Goal: Ask a question

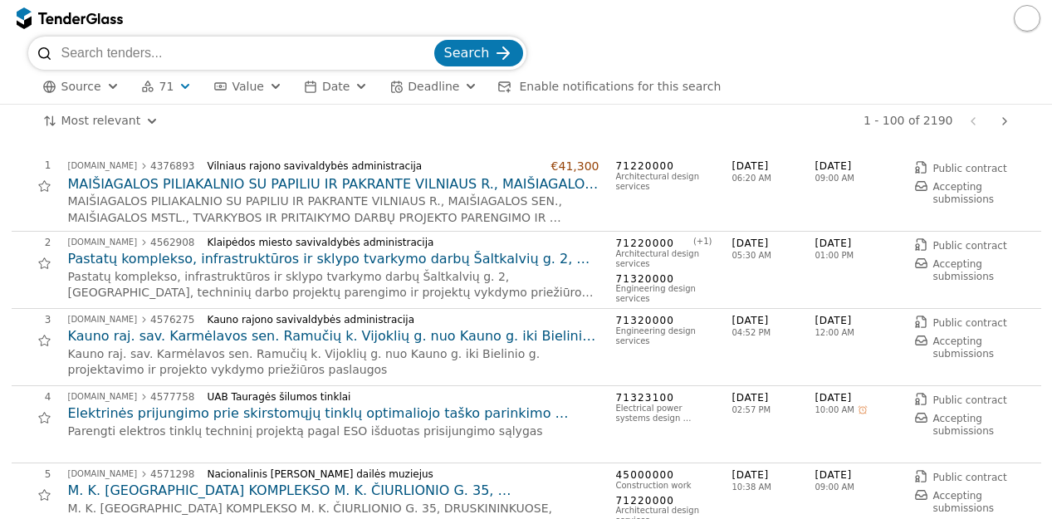
scroll to position [83, 0]
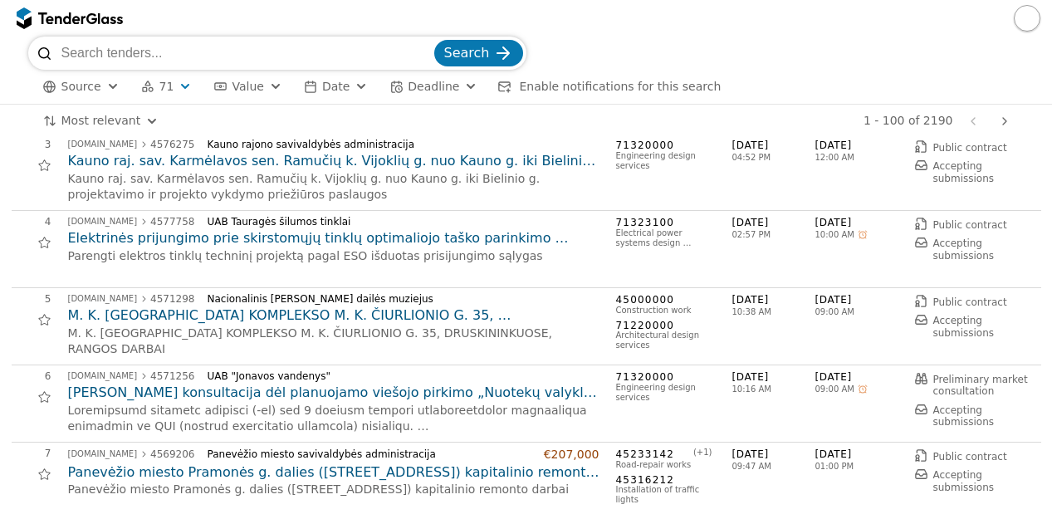
scroll to position [194, 0]
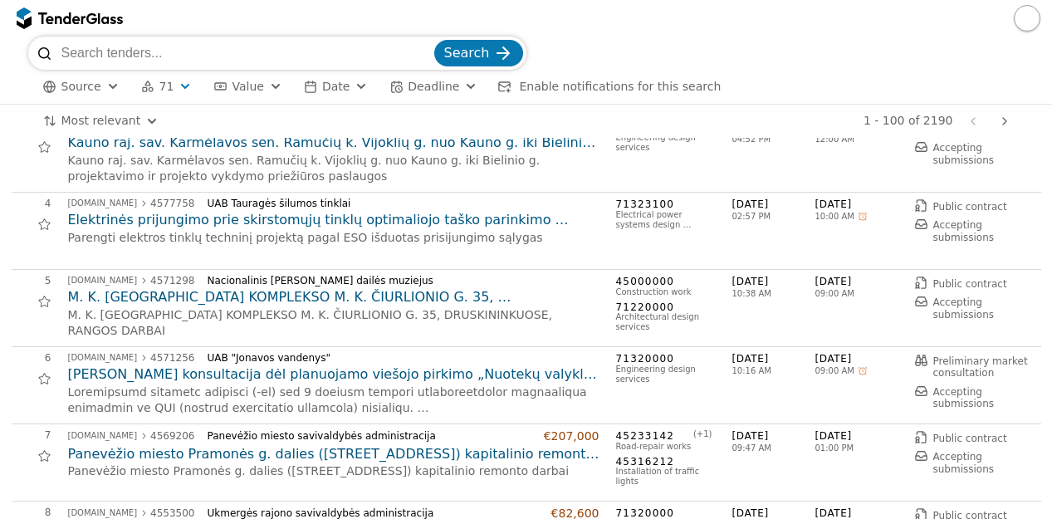
click at [378, 144] on h2 "Kauno raj. sav. Karmėlavos sen. Ramučių k. Vijoklių g. nuo Kauno g. iki Bielini…" at bounding box center [334, 143] width 532 height 18
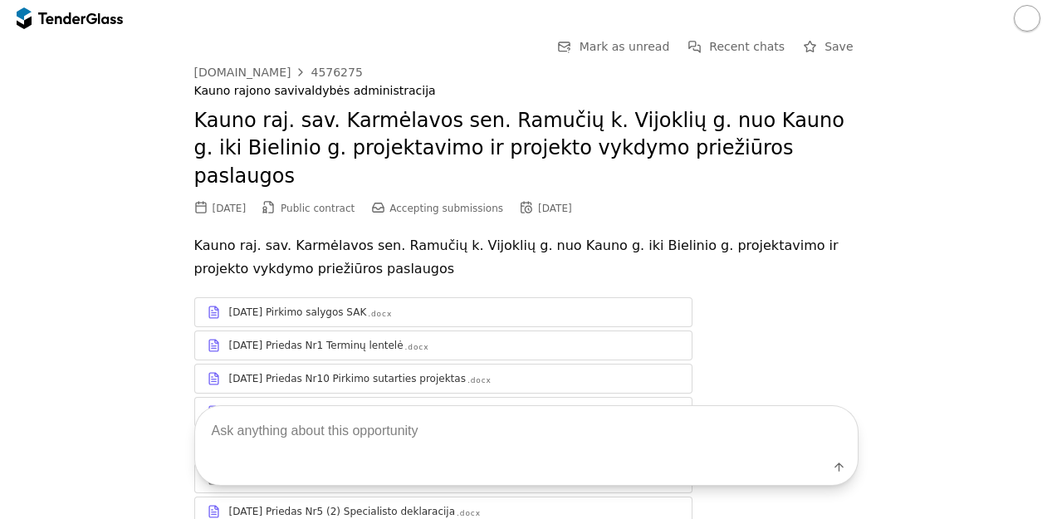
click at [644, 430] on textarea at bounding box center [526, 430] width 663 height 49
type textarea "kiek km gatves?"
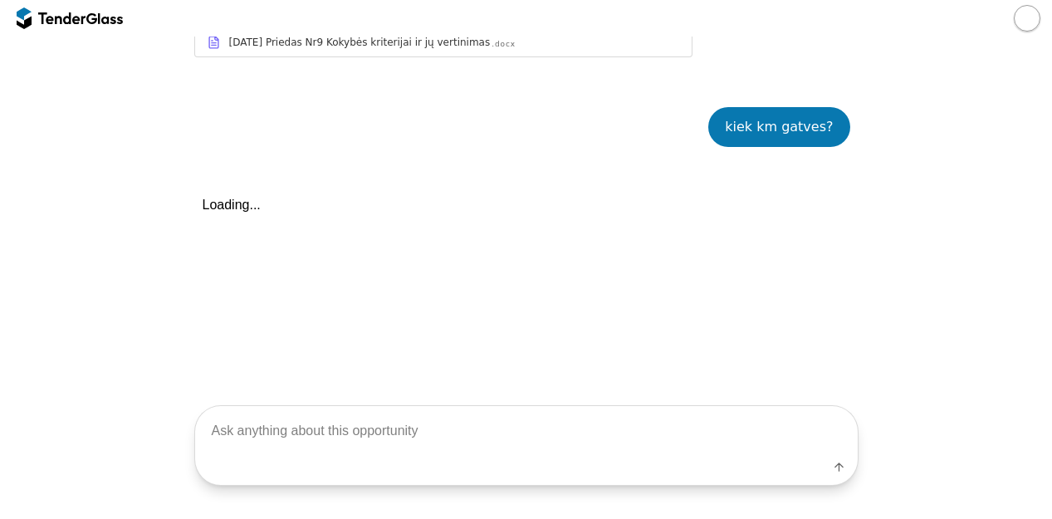
scroll to position [650, 0]
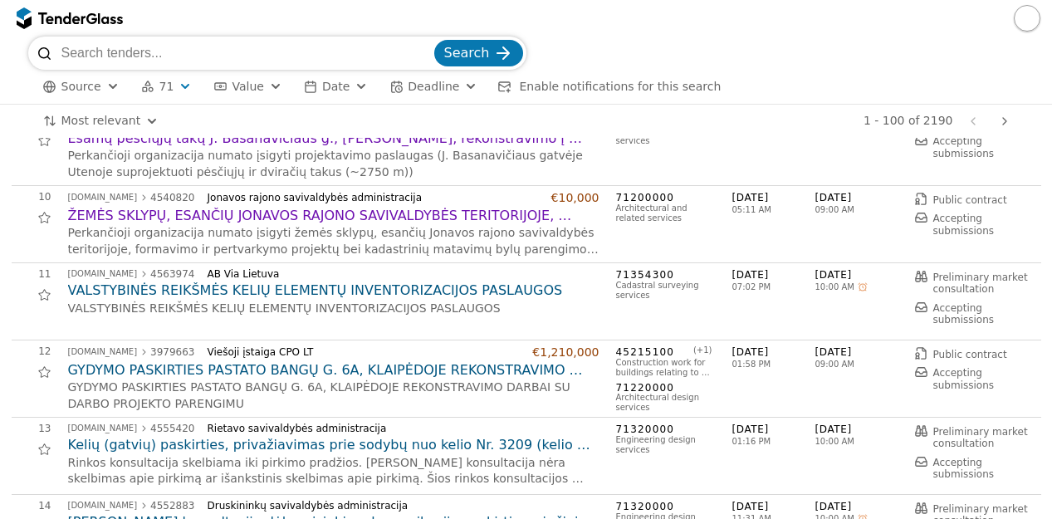
scroll to position [664, 0]
click at [218, 44] on input "search" at bounding box center [246, 53] width 370 height 33
click at [94, 88] on span "Source" at bounding box center [81, 86] width 40 height 13
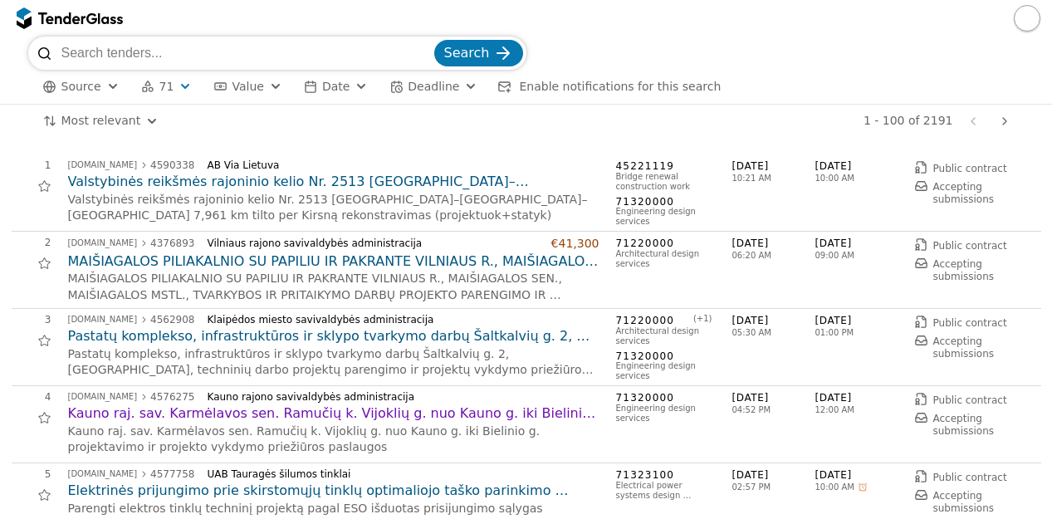
click at [462, 185] on h2 "Valstybinės reikšmės rajoninio kelio Nr. 2513 [GEOGRAPHIC_DATA]–[GEOGRAPHIC_DAT…" at bounding box center [334, 182] width 532 height 18
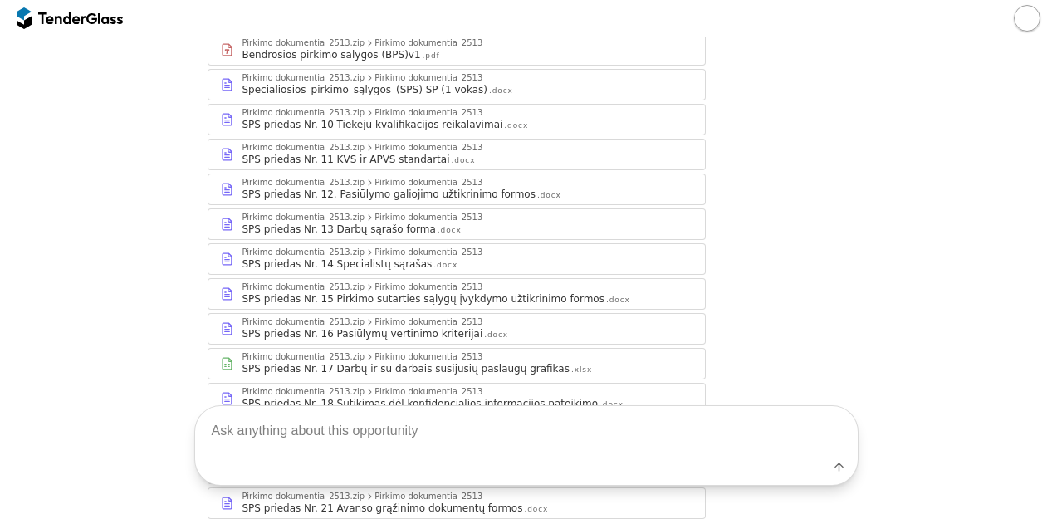
scroll to position [299, 0]
click at [524, 325] on div "SPS priedas Nr. 16 Pasiūlymų vertinimo kriterijai .docx" at bounding box center [468, 331] width 450 height 13
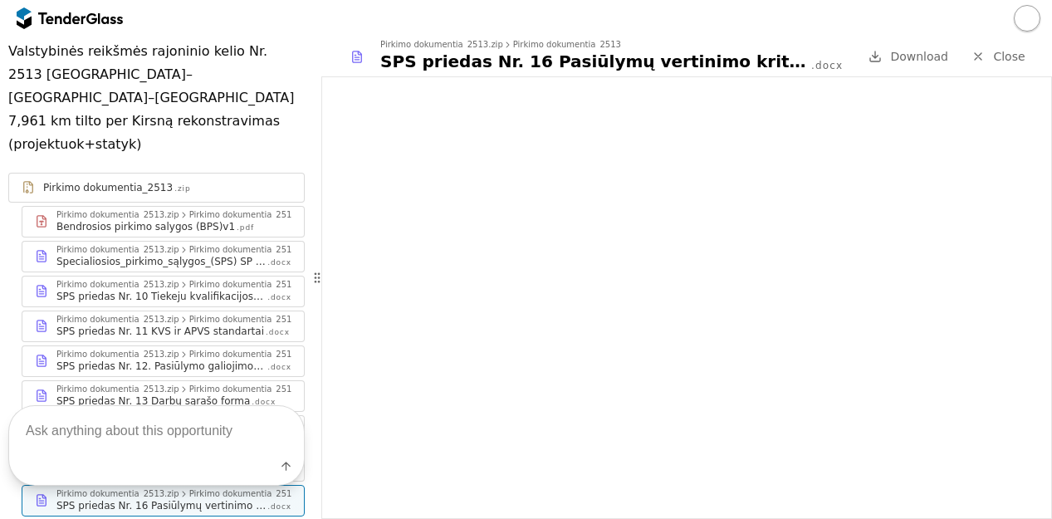
scroll to position [346, 0]
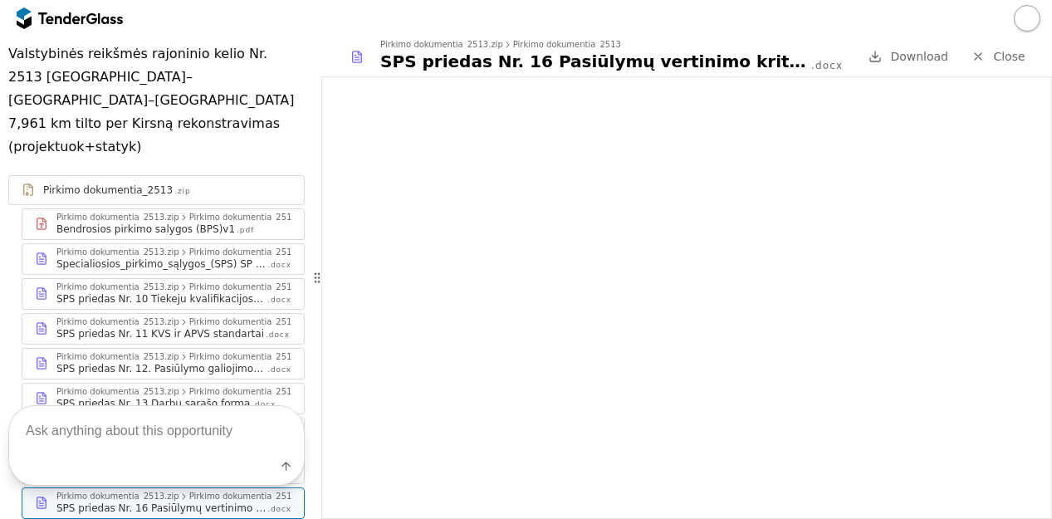
click at [240, 292] on div "SPS priedas Nr. 10 Tiekeju kvalifikacijos reikalavimai" at bounding box center [160, 298] width 209 height 13
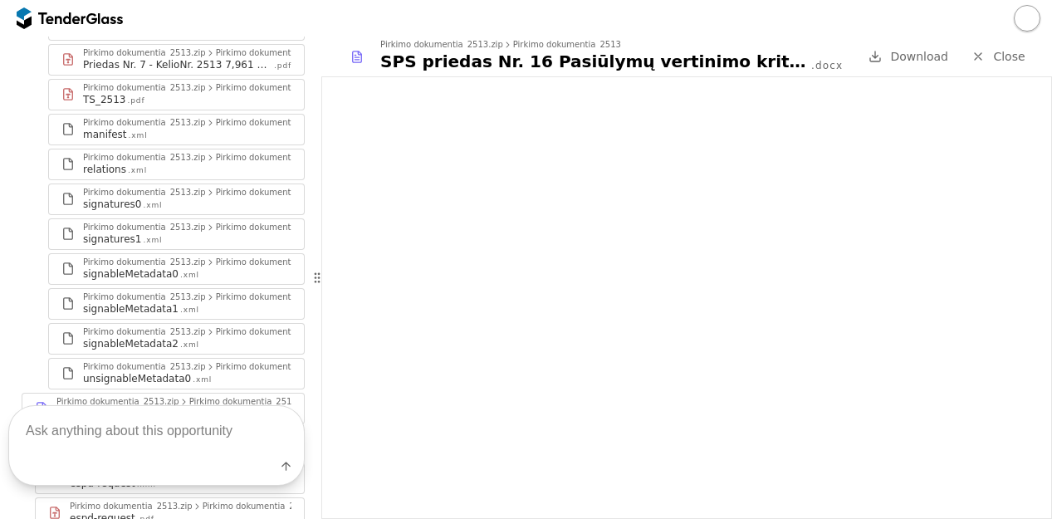
scroll to position [1553, 0]
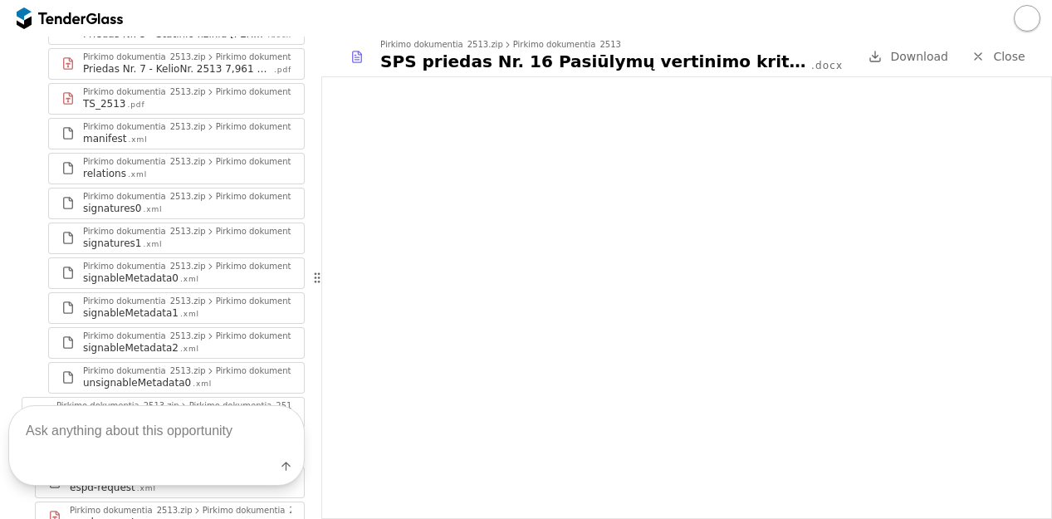
click at [255, 429] on textarea at bounding box center [156, 430] width 295 height 49
type textarea "kokie darbai perkami?"
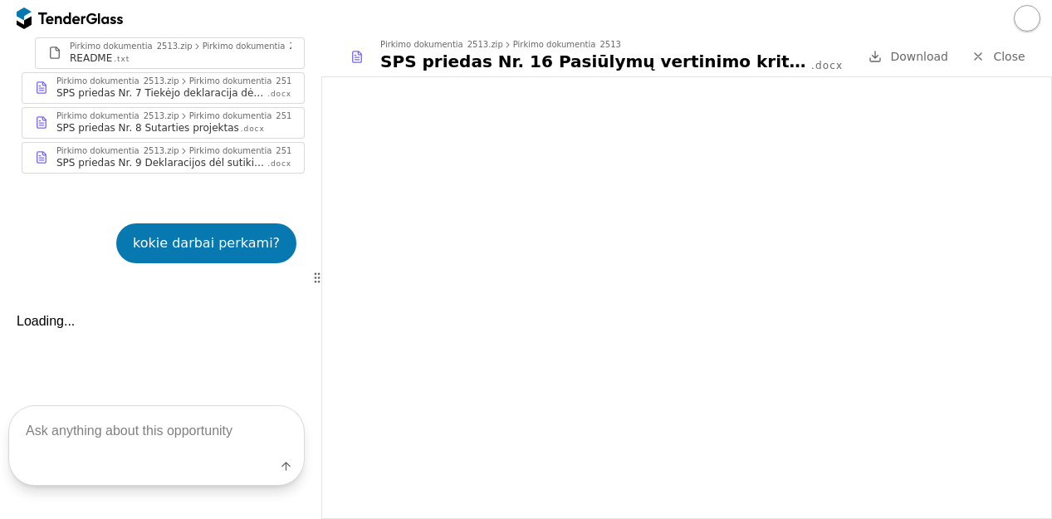
scroll to position [2057, 0]
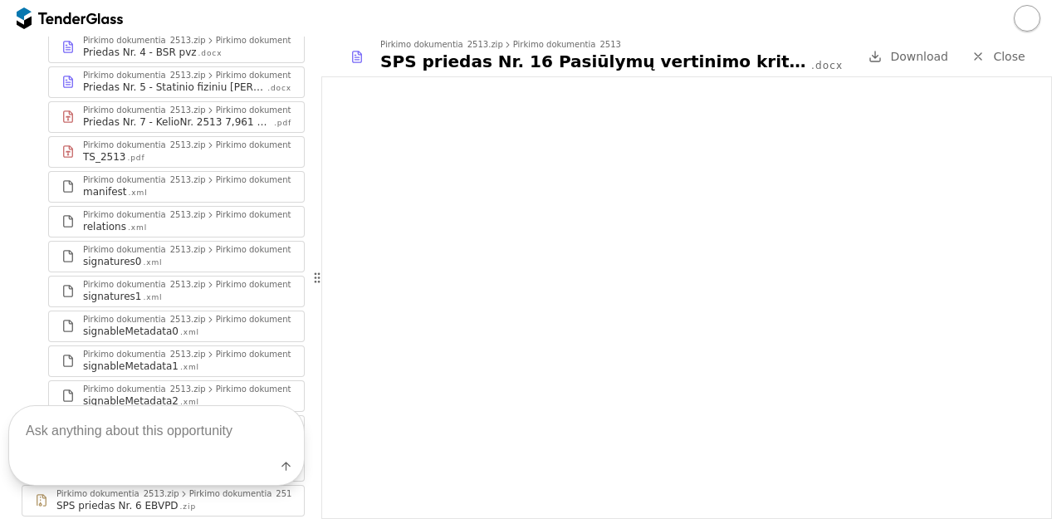
scroll to position [1496, 0]
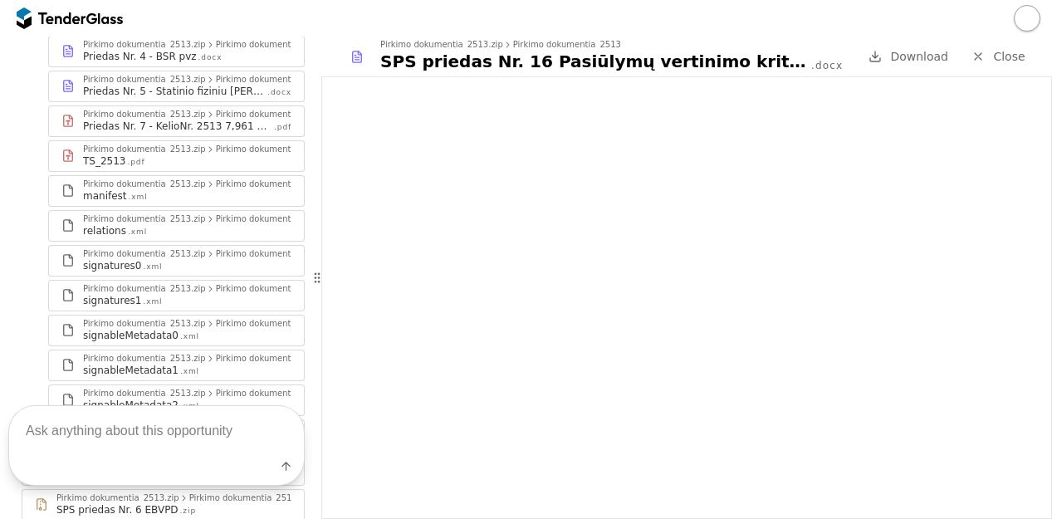
click at [218, 459] on div "Pirkimo dokumentia_2513" at bounding box center [243, 463] width 108 height 8
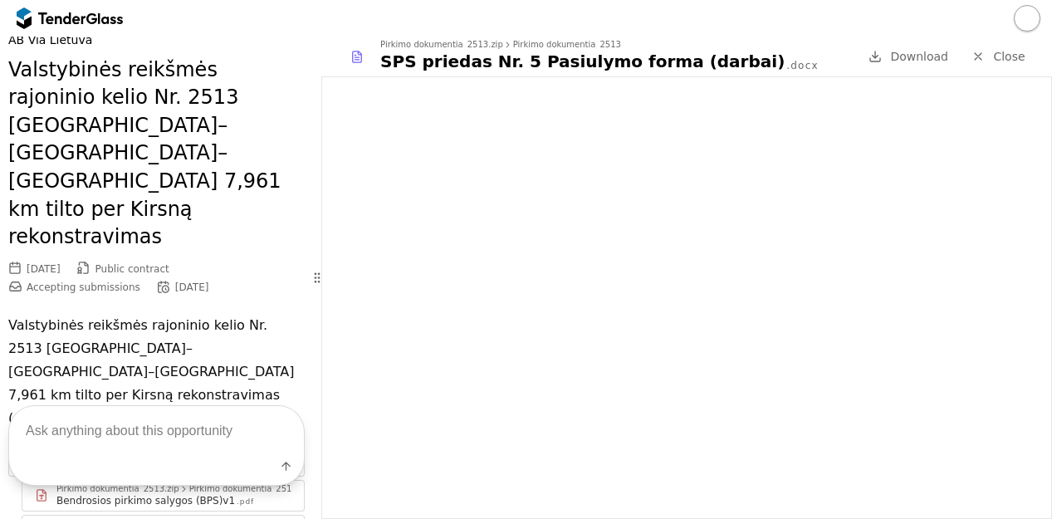
scroll to position [17, 0]
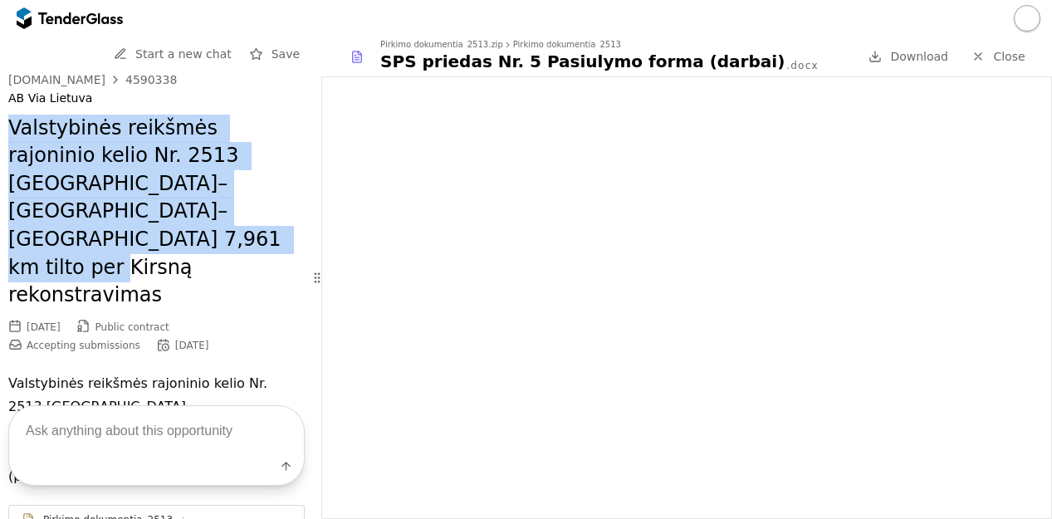
drag, startPoint x: 9, startPoint y: 133, endPoint x: 239, endPoint y: 225, distance: 247.8
click at [239, 225] on h2 "Valstybinės reikšmės rajoninio kelio Nr. 2513 [GEOGRAPHIC_DATA]–[GEOGRAPHIC_DAT…" at bounding box center [156, 212] width 296 height 195
copy h2 "Valstybinės reikšmės rajoninio kelio Nr. 2513 [GEOGRAPHIC_DATA]–[GEOGRAPHIC_DAT…"
click at [139, 80] on div "4590338" at bounding box center [150, 80] width 51 height 12
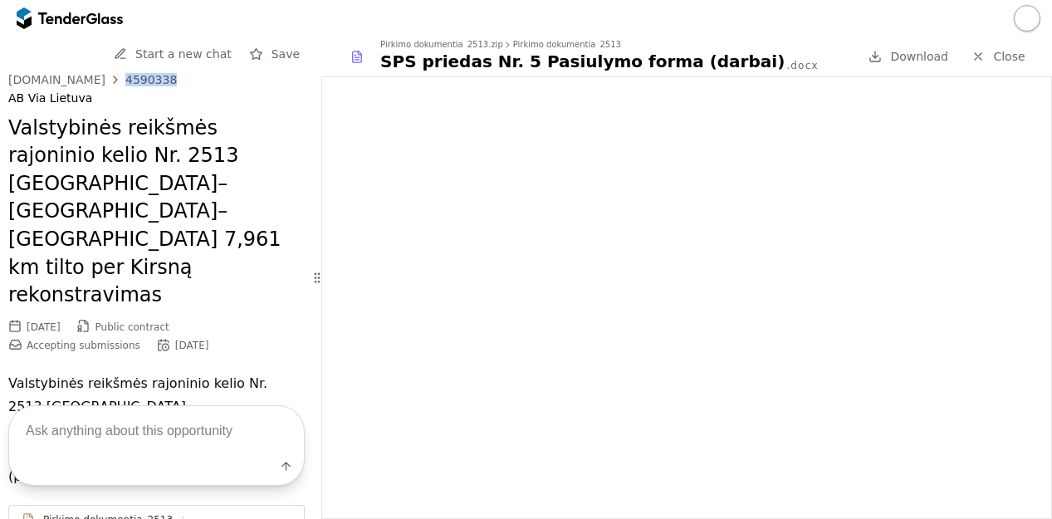
drag, startPoint x: 166, startPoint y: 81, endPoint x: 108, endPoint y: 81, distance: 58.1
click at [108, 81] on div "viesiejipirkimai.lt 4590338" at bounding box center [156, 79] width 296 height 13
copy link "4590338"
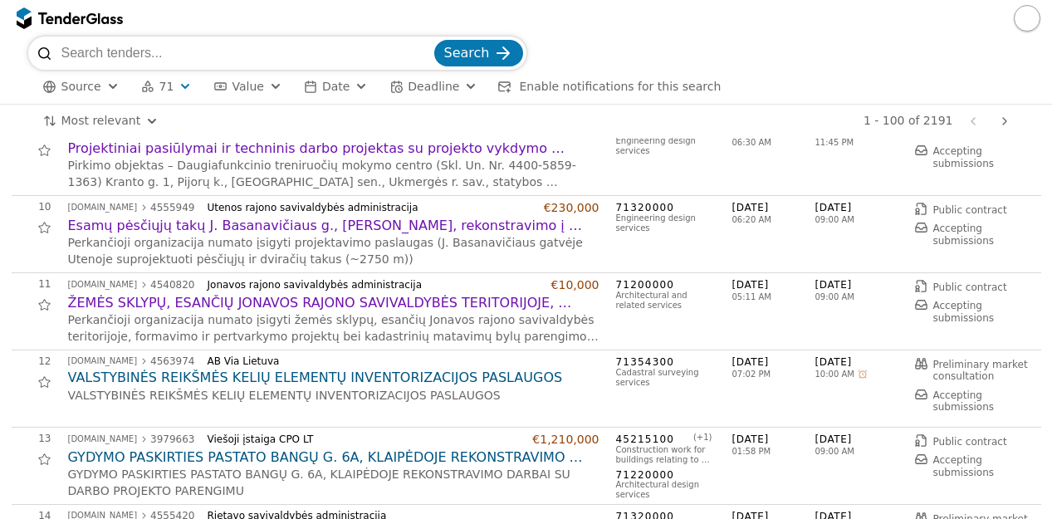
scroll to position [753, 0]
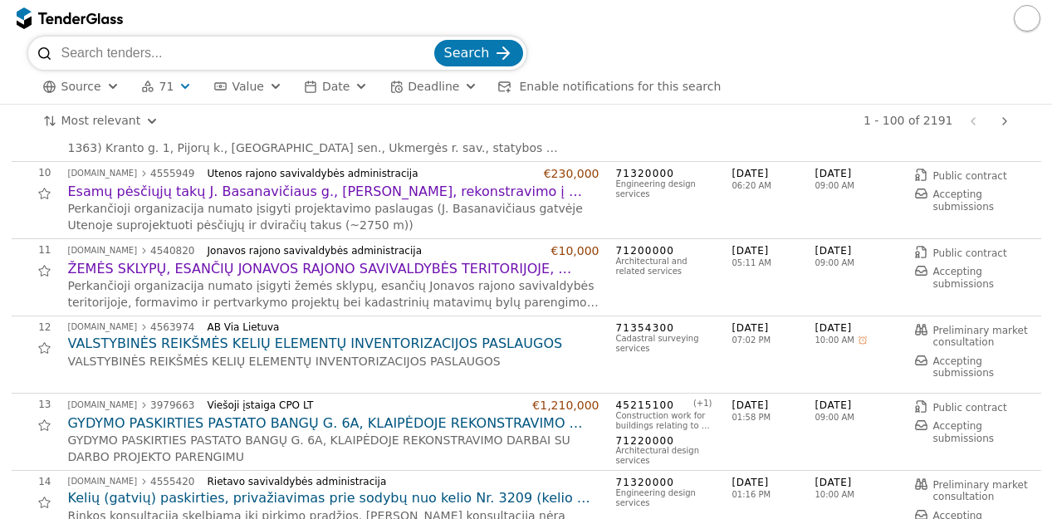
scroll to position [687, 0]
drag, startPoint x: 1047, startPoint y: 107, endPoint x: 1046, endPoint y: 120, distance: 13.3
click at [1046, 120] on div "Most relevant Save this search 1 - 100 of 2191 Previous page Next page" at bounding box center [526, 121] width 1052 height 33
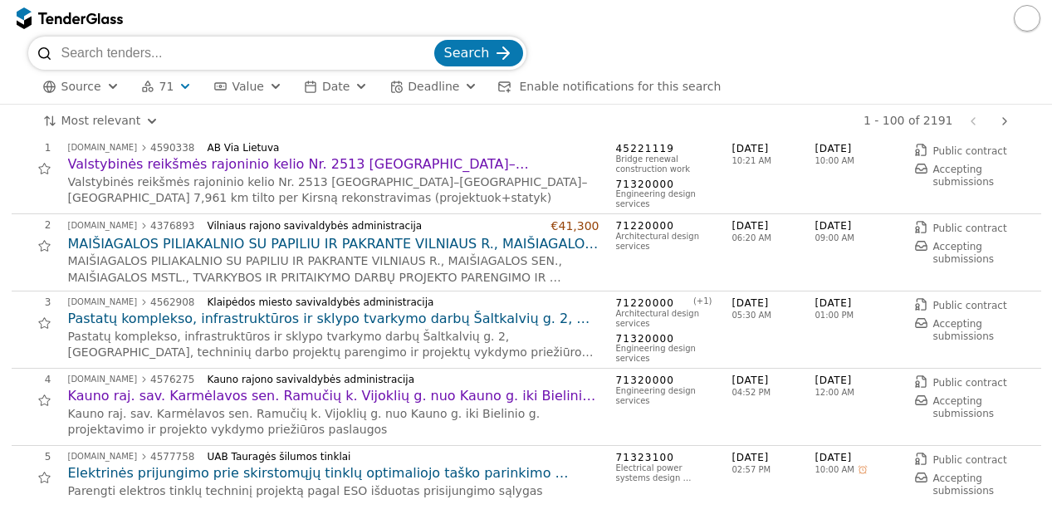
scroll to position [0, 0]
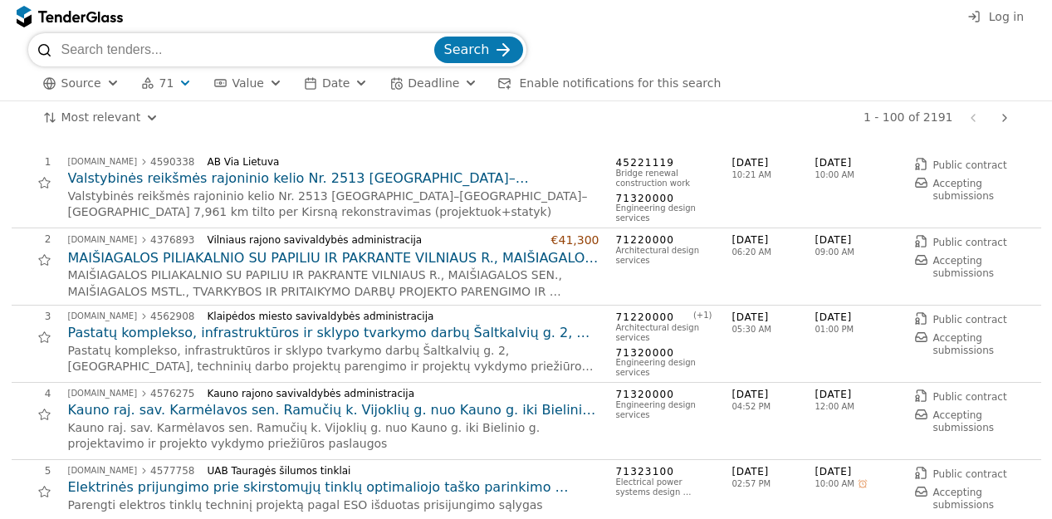
scroll to position [20, 0]
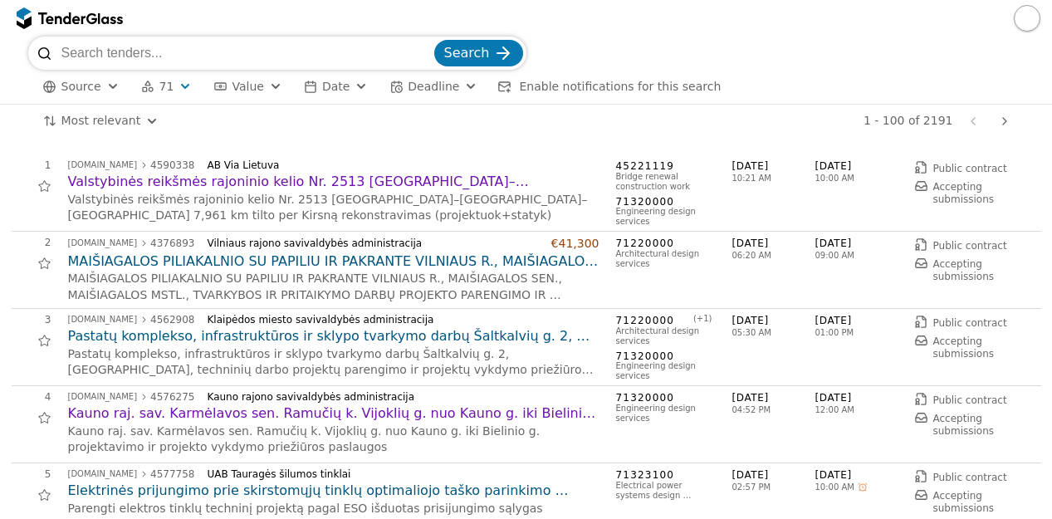
click at [164, 89] on span "71" at bounding box center [166, 87] width 15 height 14
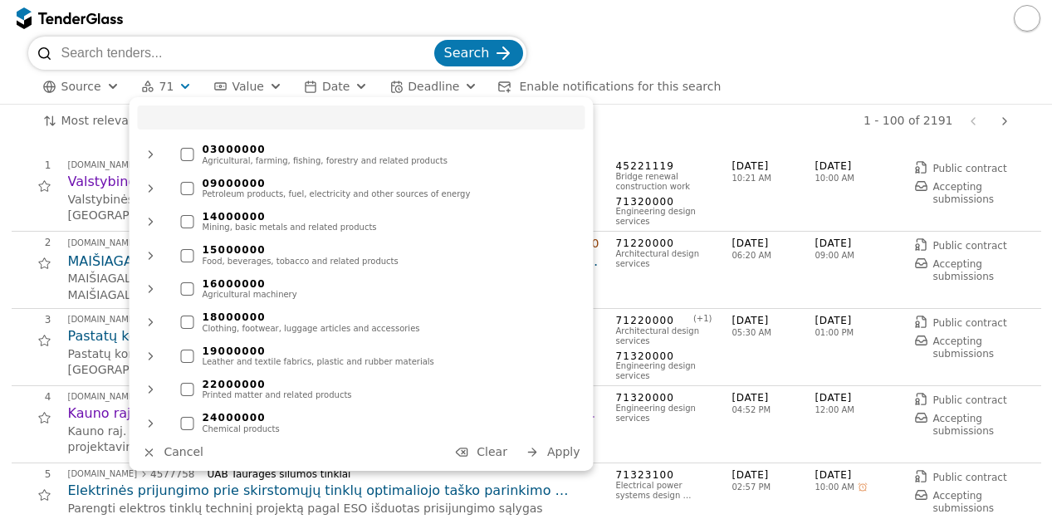
click at [488, 451] on span "Clear" at bounding box center [492, 451] width 31 height 13
click at [547, 454] on button "Apply" at bounding box center [553, 452] width 65 height 21
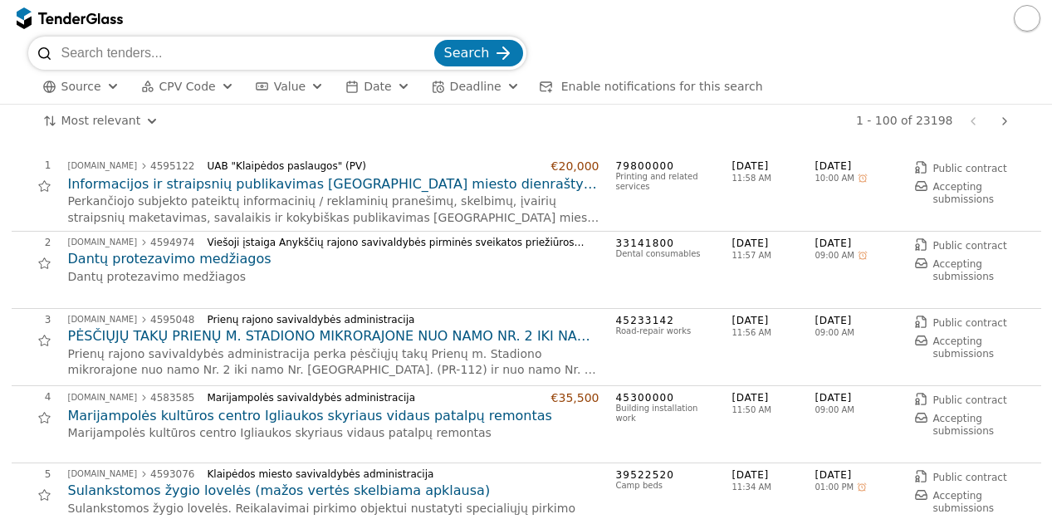
click at [547, 454] on div "4 [DOMAIN_NAME] 4583585 Marijampolės savivaldybės administracija €35,500 Marija…" at bounding box center [522, 424] width 1020 height 66
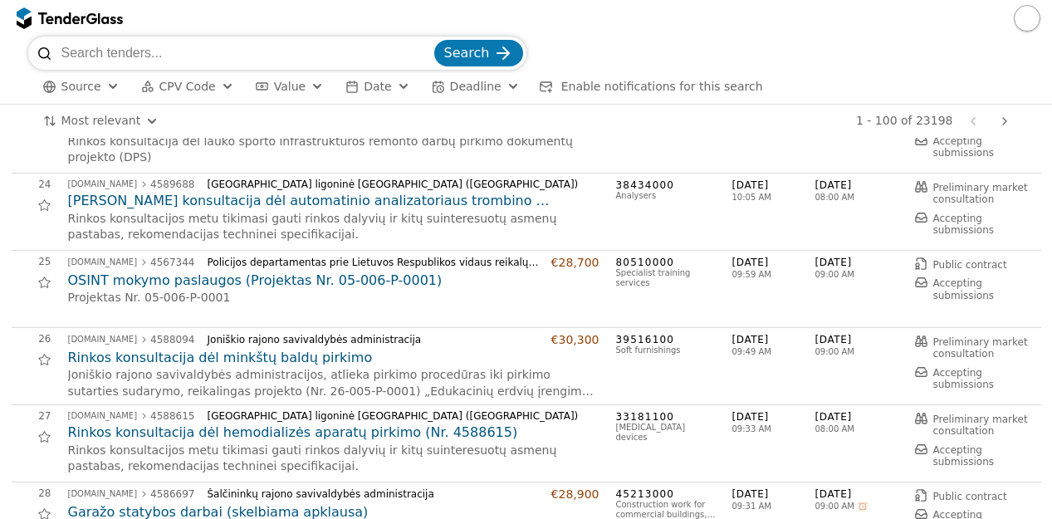
scroll to position [1794, 0]
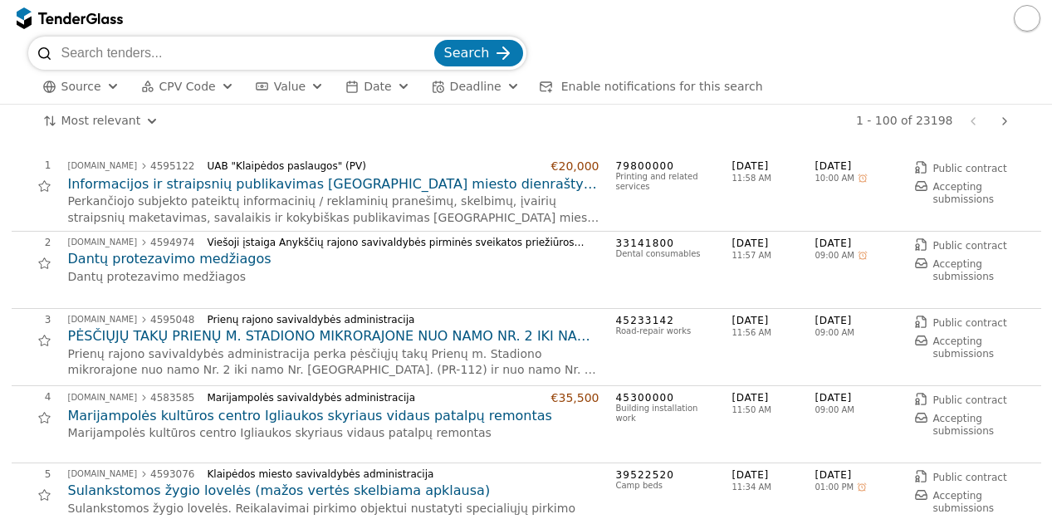
scroll to position [1794, 0]
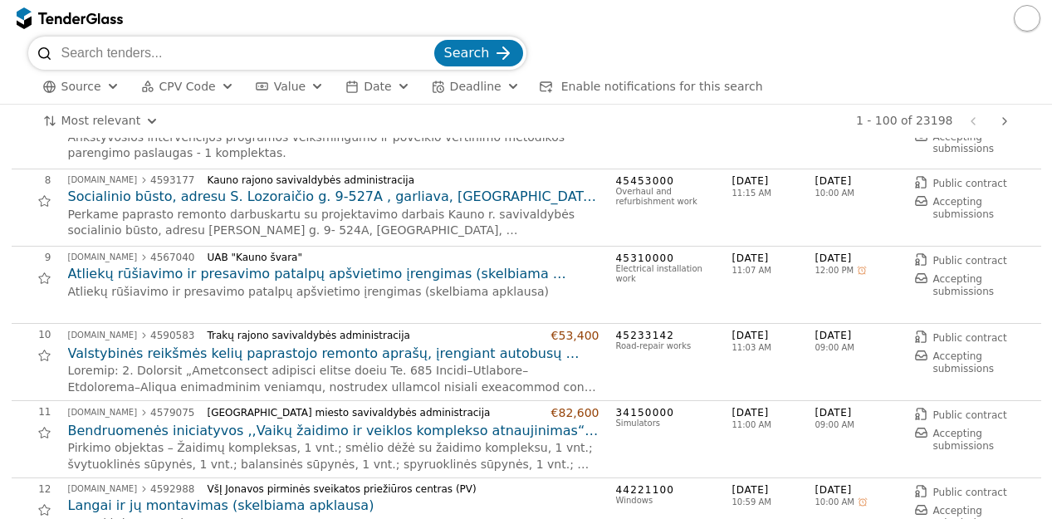
scroll to position [545, 0]
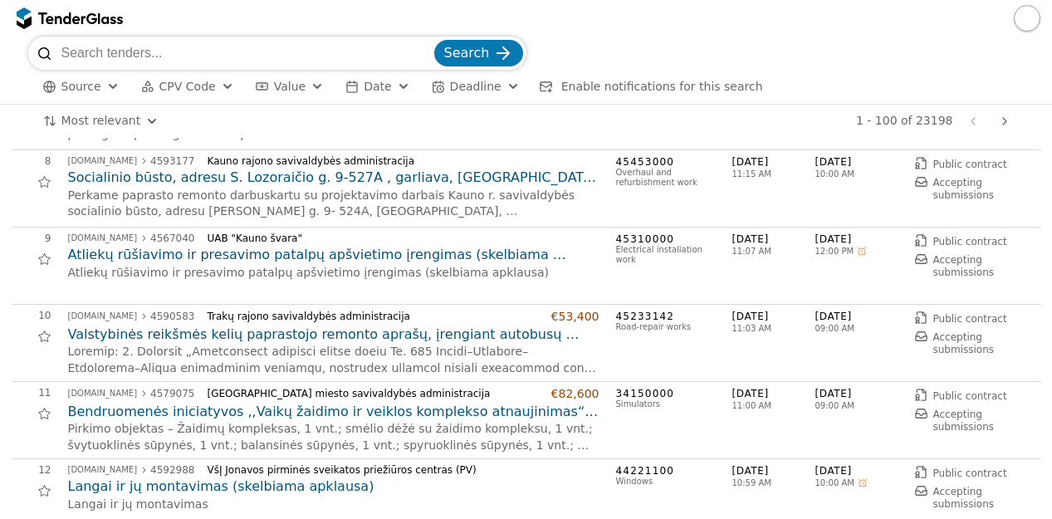
click at [340, 48] on input "search" at bounding box center [246, 53] width 370 height 33
click at [280, 75] on div "Source CPV Code Type Buyer Value Date Deadline Enable notifications for this se…" at bounding box center [526, 87] width 997 height 34
click at [272, 52] on input "search" at bounding box center [246, 53] width 370 height 33
paste input "4495266"
type input "4495266"
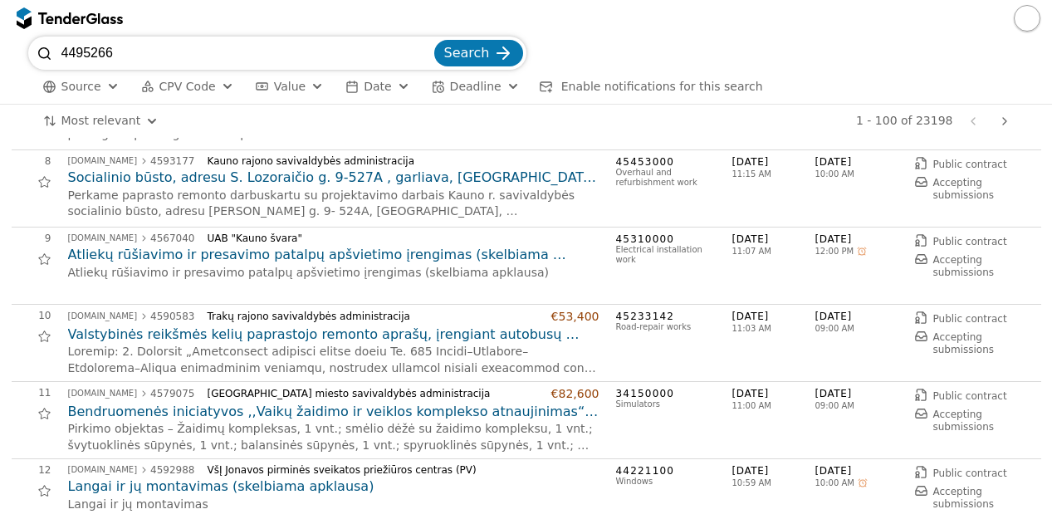
click at [434, 40] on button "Search" at bounding box center [478, 53] width 89 height 27
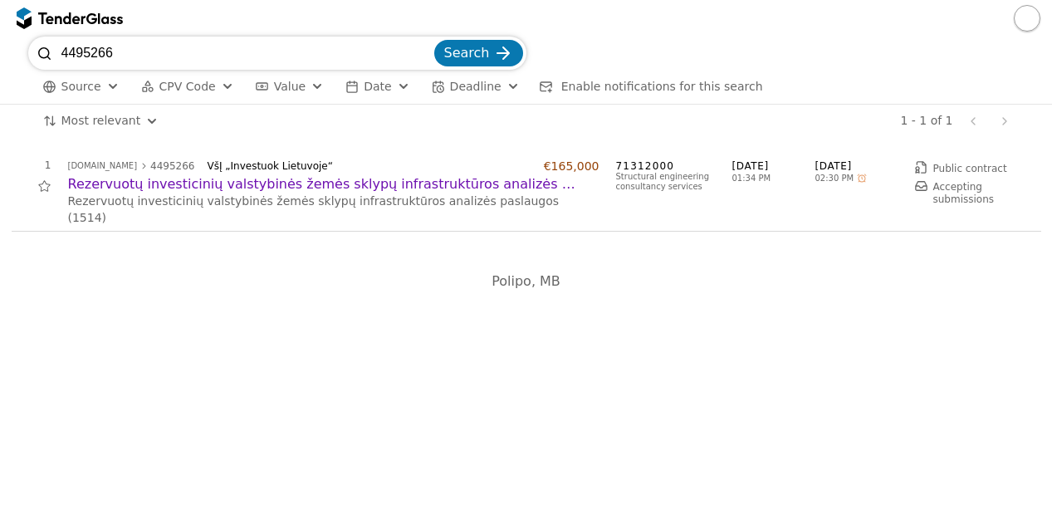
click at [315, 180] on h2 "Rezervuotų investicinių valstybinės žemės sklypų infrastruktūros analizės pasla…" at bounding box center [334, 184] width 532 height 18
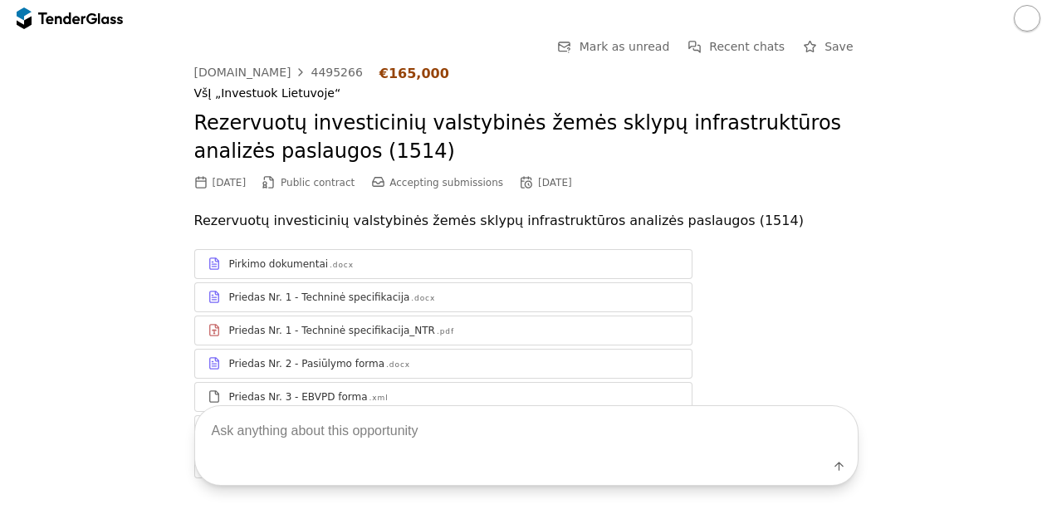
click at [394, 454] on textarea at bounding box center [526, 430] width 663 height 49
type textarea "koks sutarties terminas?"
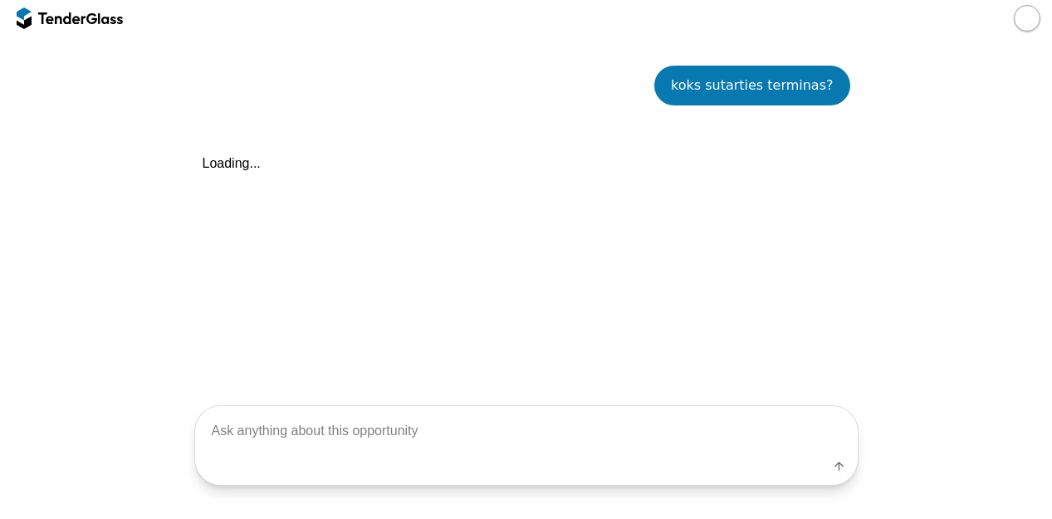
scroll to position [464, 0]
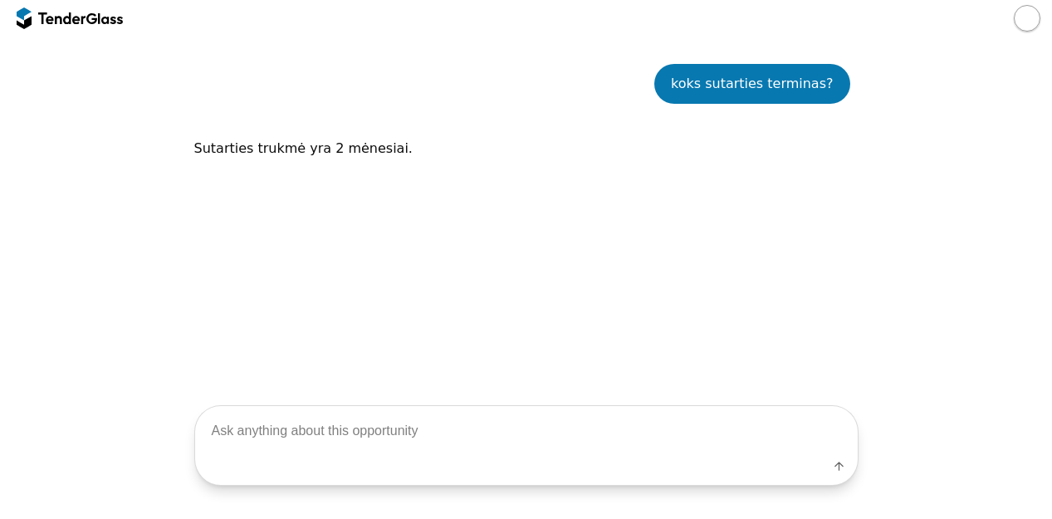
click at [394, 454] on textarea at bounding box center [526, 430] width 663 height 49
type textarea "ar yra pratęsimai?"
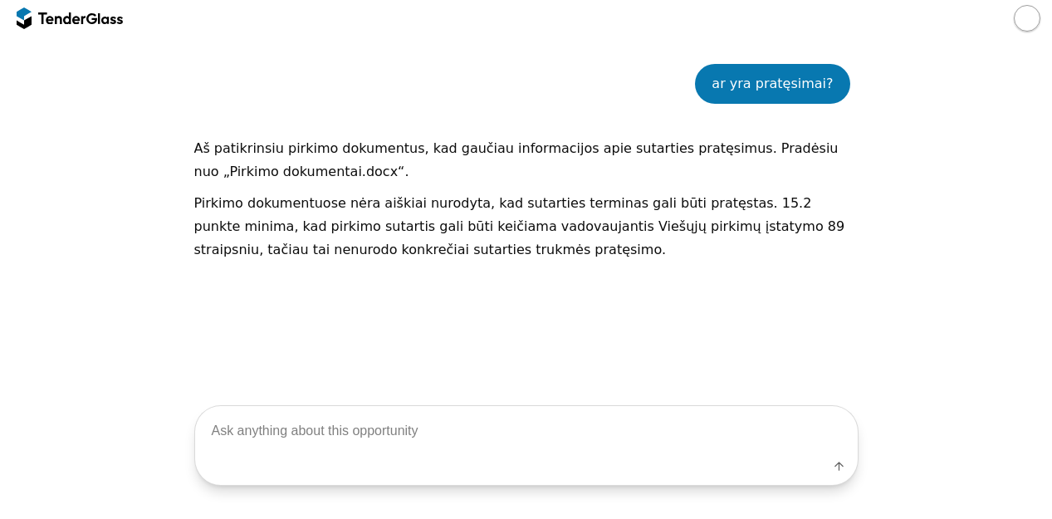
scroll to position [27, 0]
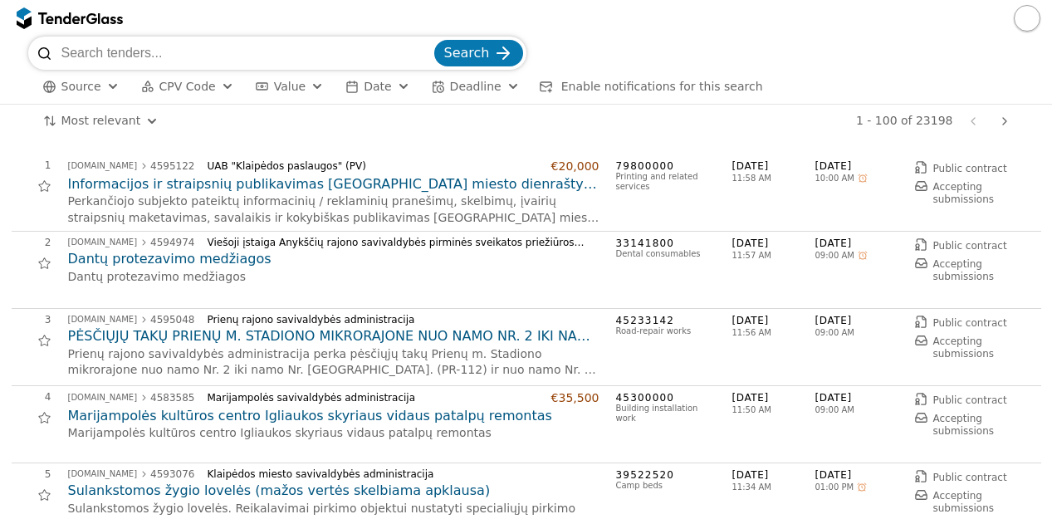
scroll to position [545, 0]
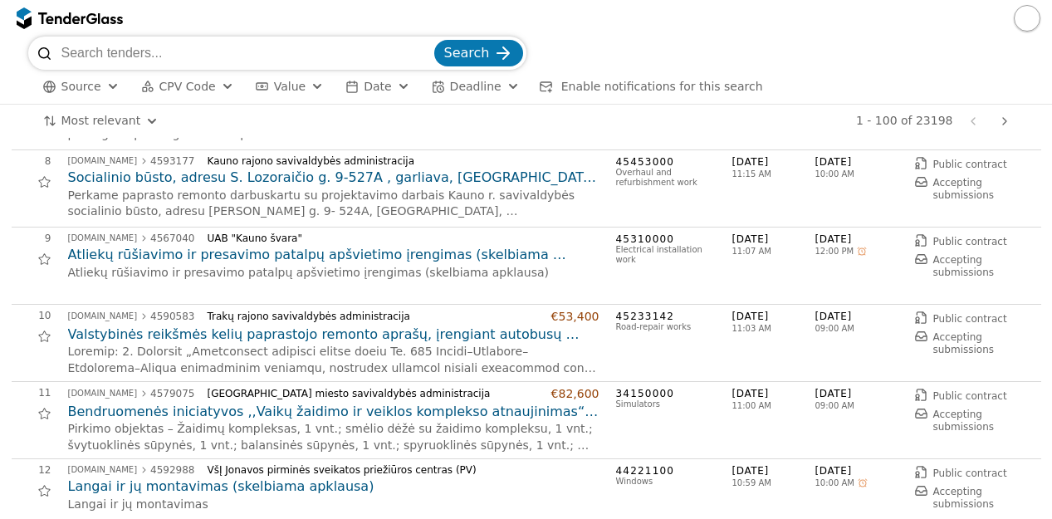
click at [357, 62] on input "search" at bounding box center [246, 53] width 370 height 33
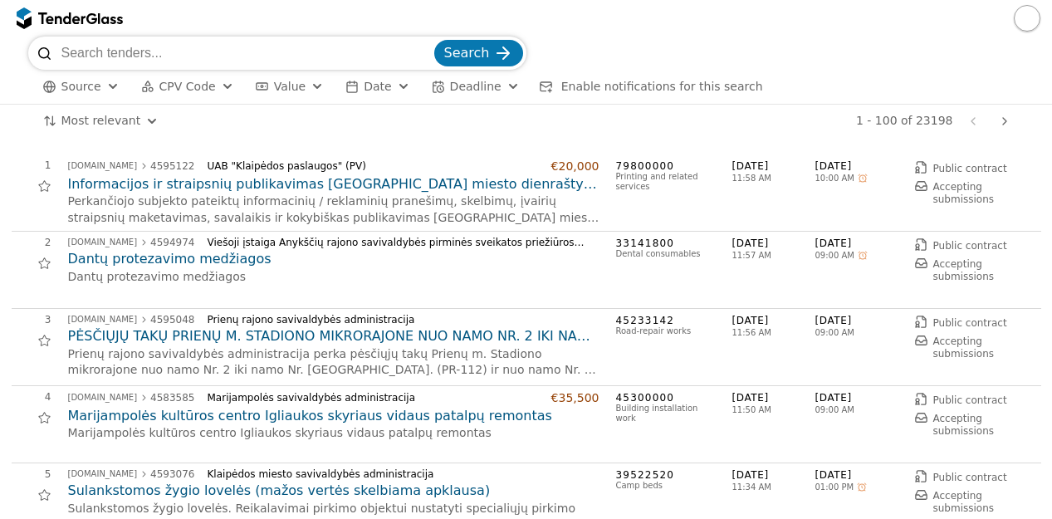
drag, startPoint x: 1051, startPoint y: 180, endPoint x: 1015, endPoint y: 111, distance: 78.0
click at [1015, 111] on div "Previous page Next page" at bounding box center [989, 121] width 55 height 33
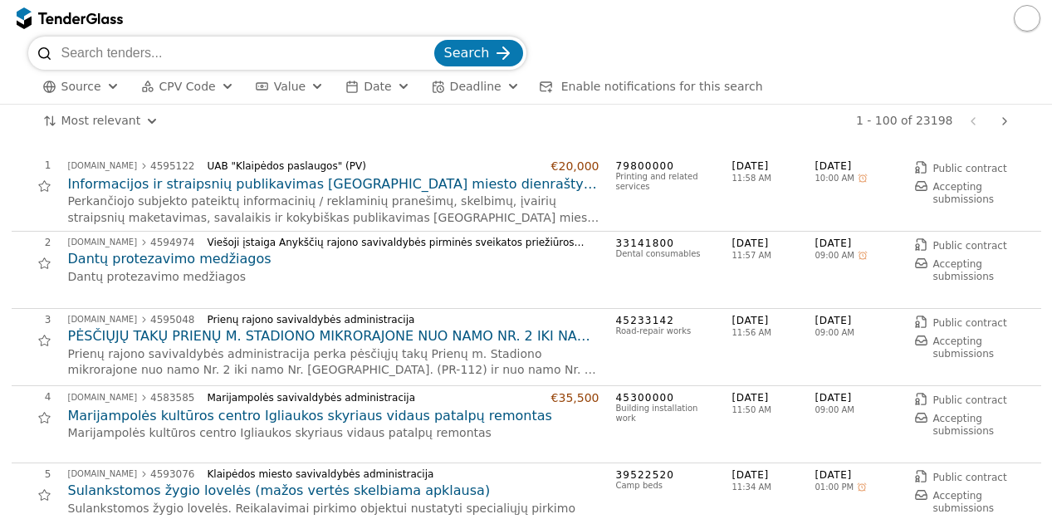
click at [1015, 111] on div "Previous page Next page" at bounding box center [989, 121] width 55 height 33
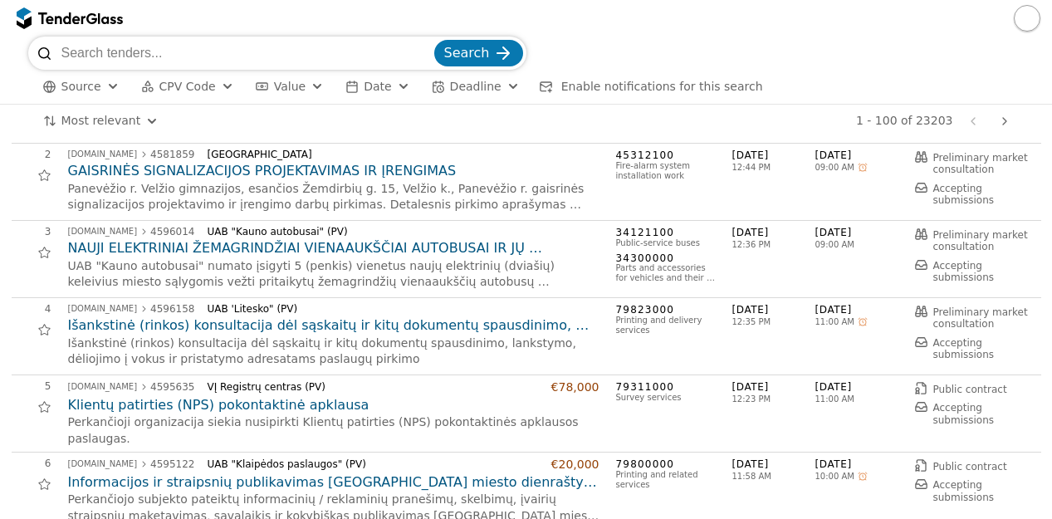
scroll to position [177, 0]
